Goal: Task Accomplishment & Management: Manage account settings

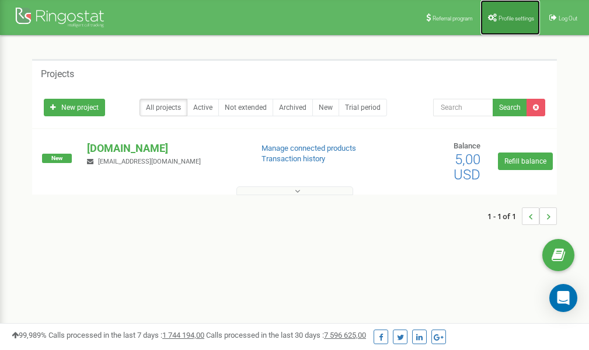
click at [515, 16] on span "Profile settings" at bounding box center [517, 18] width 36 height 6
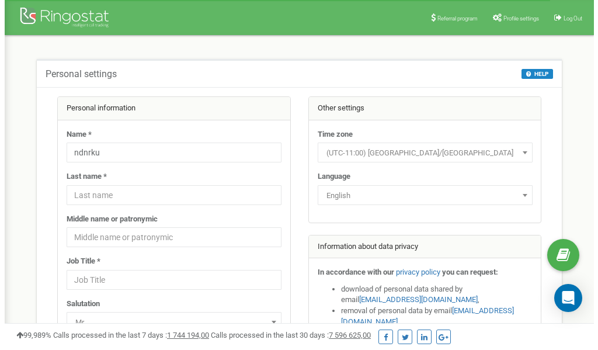
scroll to position [58, 0]
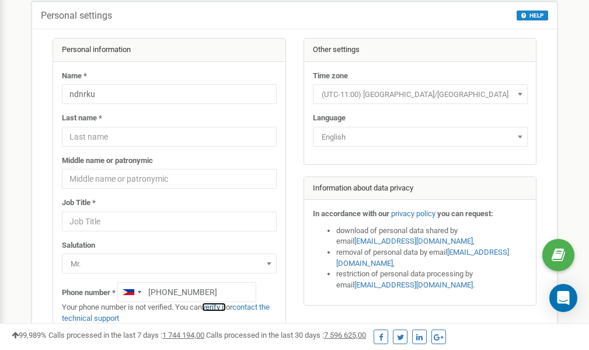
click at [220, 305] on link "verify it" at bounding box center [214, 306] width 24 height 9
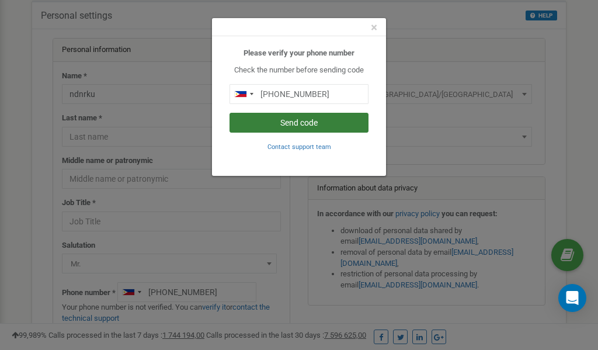
click at [312, 121] on button "Send code" at bounding box center [298, 123] width 139 height 20
